Goal: Contribute content: Add original content to the website for others to see

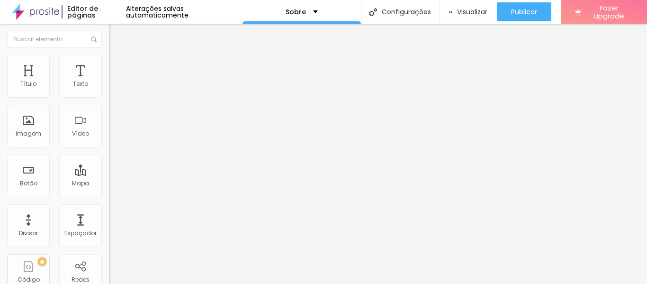
click at [109, 197] on img at bounding box center [112, 200] width 7 height 7
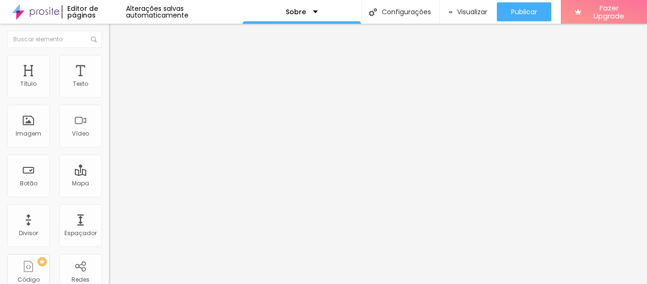
click at [109, 191] on div "Instagram" at bounding box center [163, 194] width 109 height 6
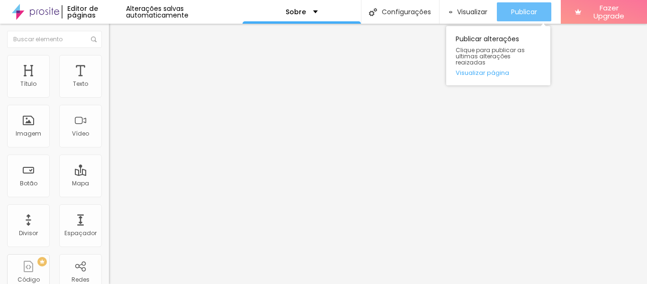
click at [512, 10] on span "Publicar" at bounding box center [524, 12] width 26 height 8
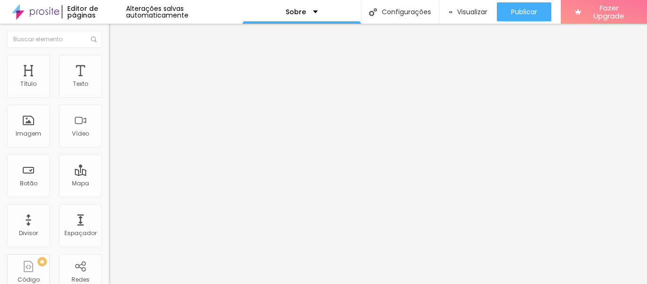
click at [109, 58] on img at bounding box center [113, 59] width 9 height 9
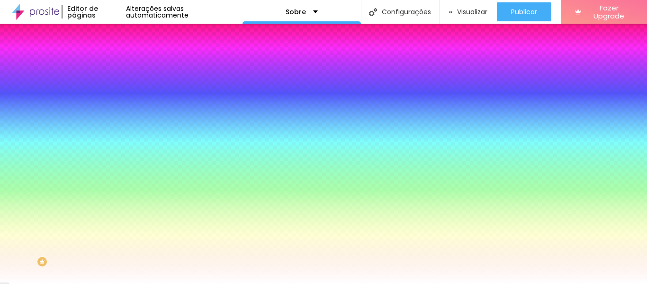
click at [118, 68] on span "Avançado" at bounding box center [133, 71] width 31 height 8
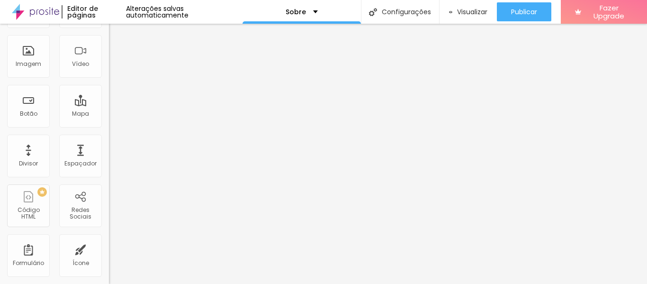
scroll to position [74, 0]
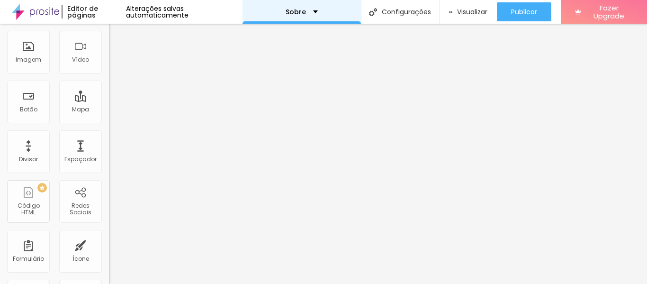
click at [313, 11] on div "Sobre" at bounding box center [302, 12] width 32 height 7
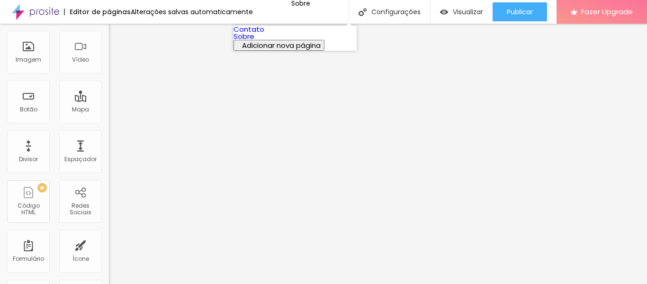
click at [264, 34] on link "Contato" at bounding box center [249, 29] width 31 height 10
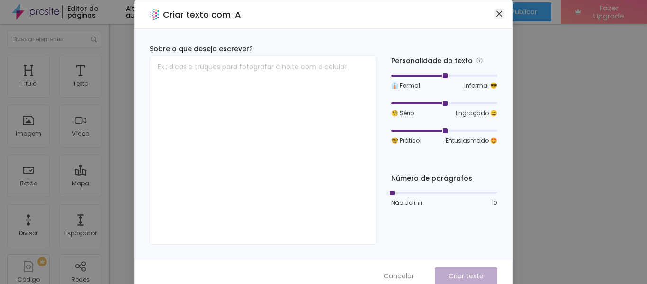
click at [497, 15] on icon "close" at bounding box center [500, 14] width 6 height 6
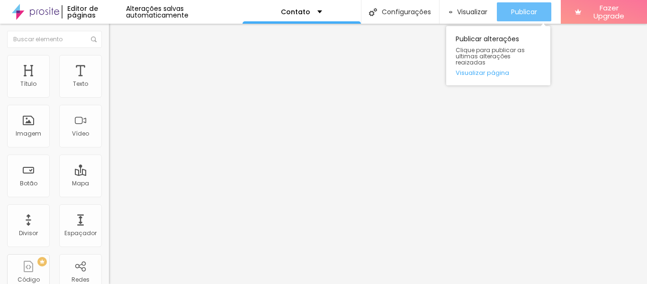
click at [520, 10] on span "Publicar" at bounding box center [524, 12] width 26 height 8
